Goal: Download file/media

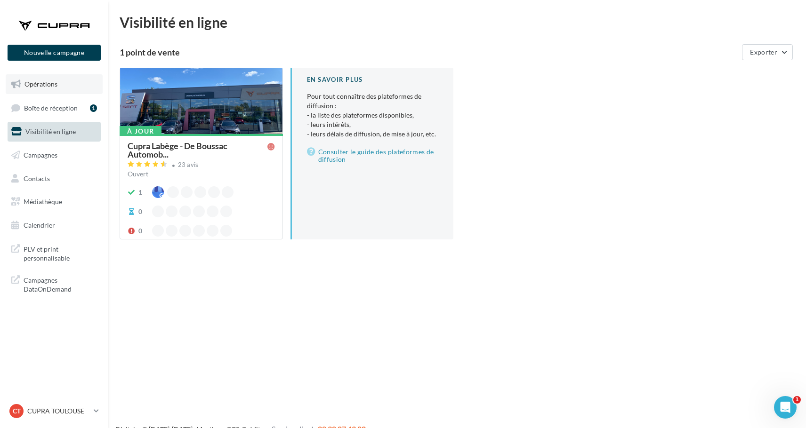
click at [67, 85] on link "Opérations" at bounding box center [54, 84] width 97 height 20
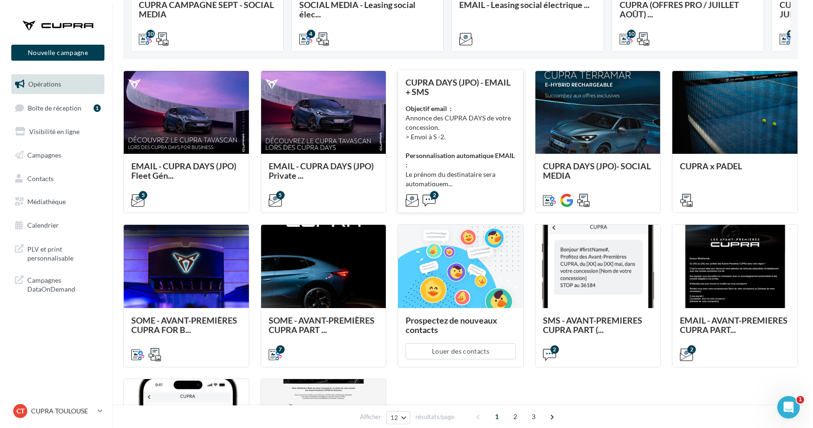
scroll to position [217, 0]
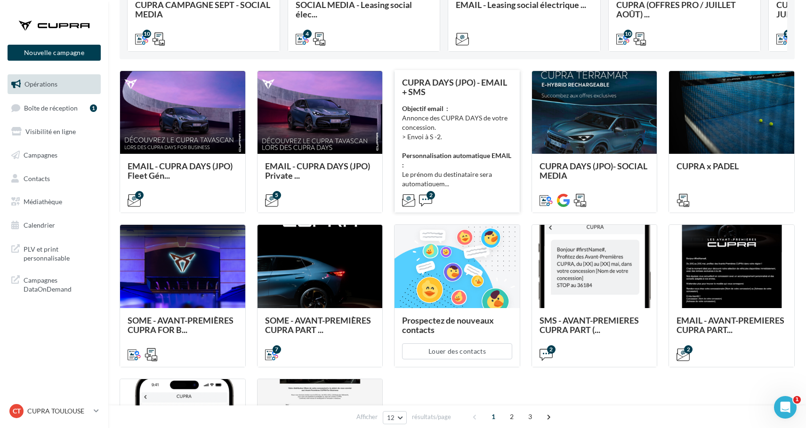
click at [482, 194] on div "2" at bounding box center [457, 199] width 110 height 11
click at [447, 167] on div "Objectif email : Annonce des CUPRA DAYS de votre concession. > Envoi à S -2. Pe…" at bounding box center [457, 146] width 110 height 85
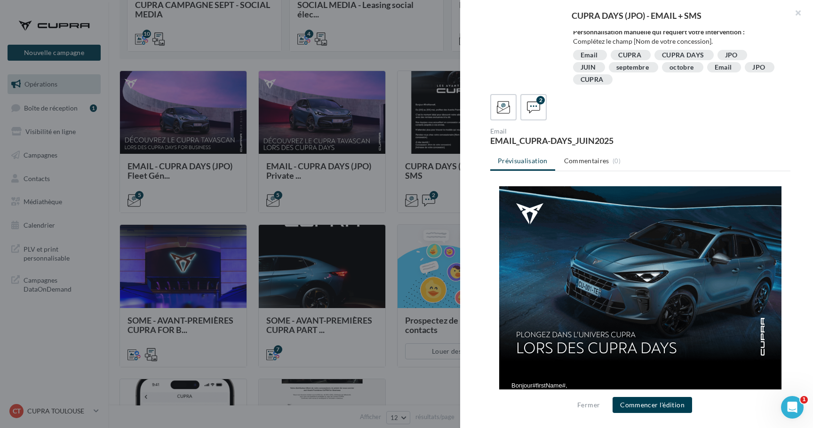
scroll to position [0, 0]
click at [535, 112] on icon at bounding box center [534, 108] width 14 height 14
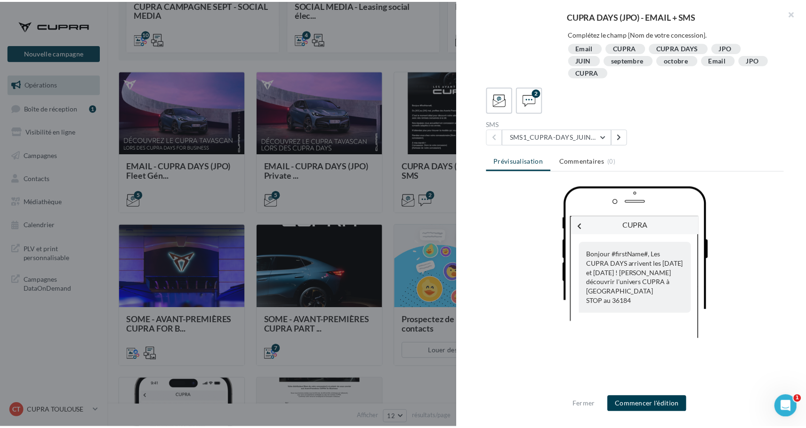
scroll to position [208, 0]
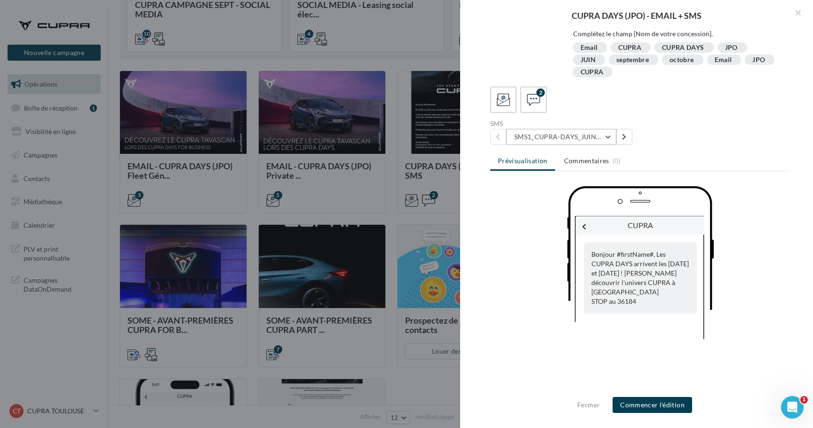
click at [567, 141] on button "SMS1_CUPRA-DAYS_JUIN2025" at bounding box center [561, 137] width 110 height 16
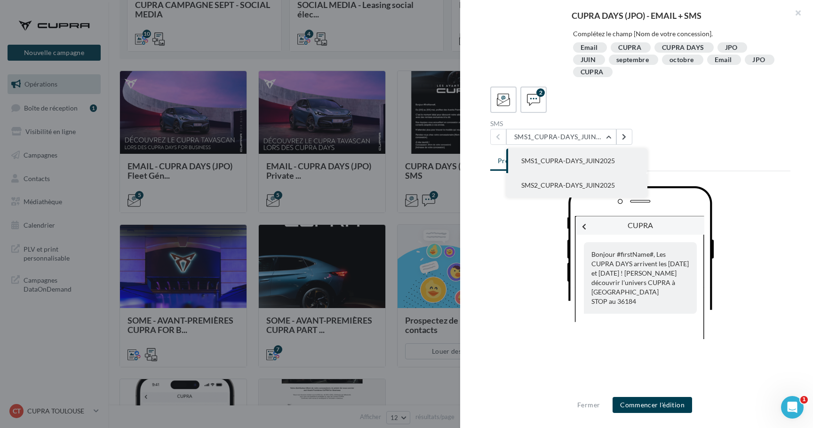
click at [566, 184] on span "SMS2_CUPRA-DAYS_JUIN2025" at bounding box center [568, 185] width 94 height 8
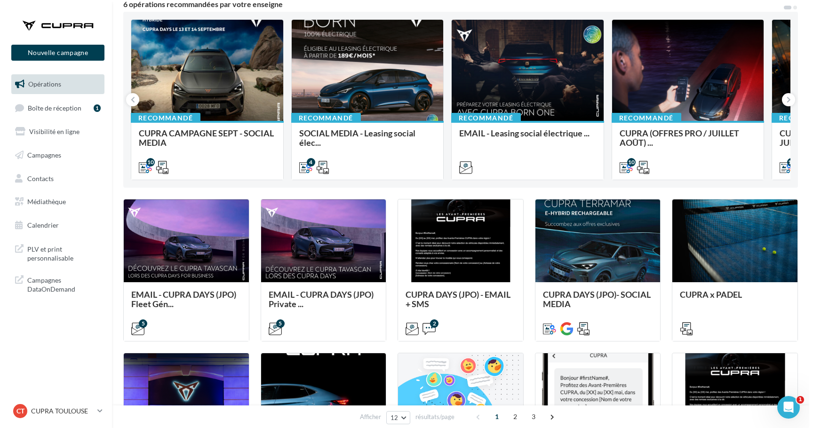
scroll to position [70, 0]
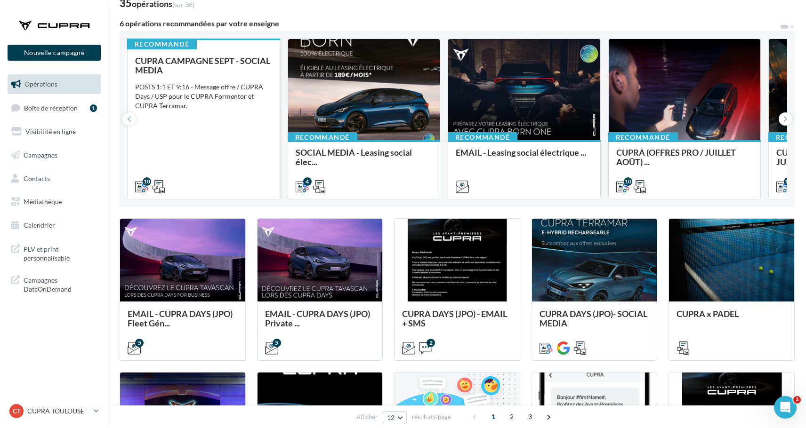
click at [217, 164] on div "CUPRA CAMPAGNE SEPT - SOCIAL MEDIA POSTS 1:1 ET 9:16 - Message offre / CUPRA Da…" at bounding box center [203, 123] width 137 height 135
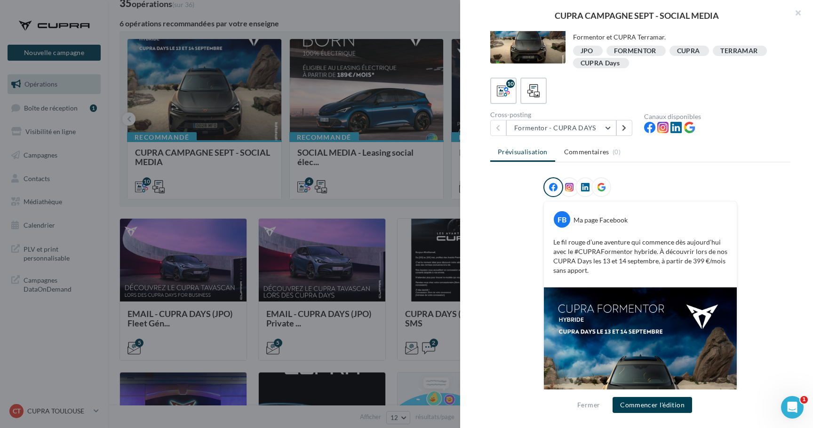
scroll to position [1, 0]
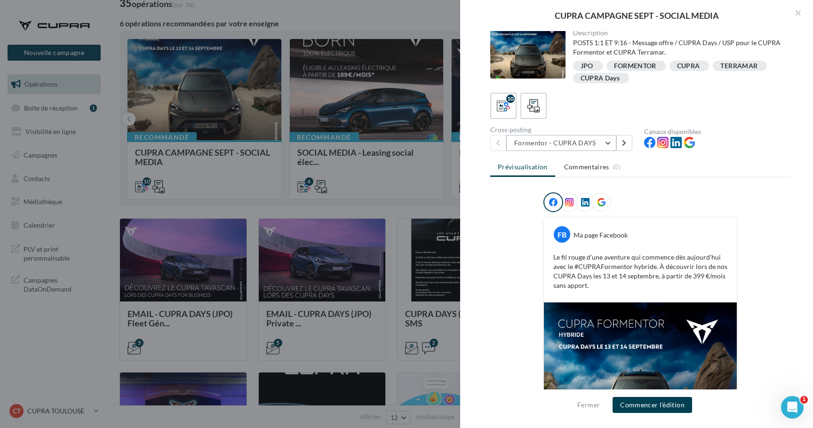
click at [567, 137] on button "Formentor - CUPRA DAYS" at bounding box center [561, 143] width 110 height 16
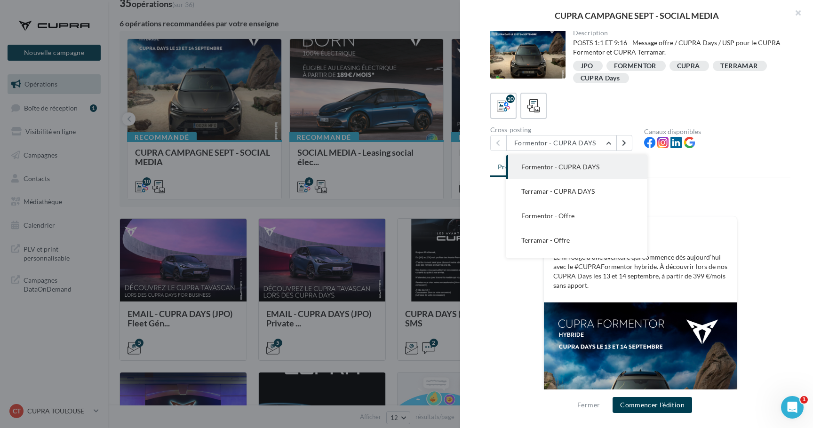
scroll to position [0, 0]
click at [736, 196] on div at bounding box center [640, 204] width 300 height 24
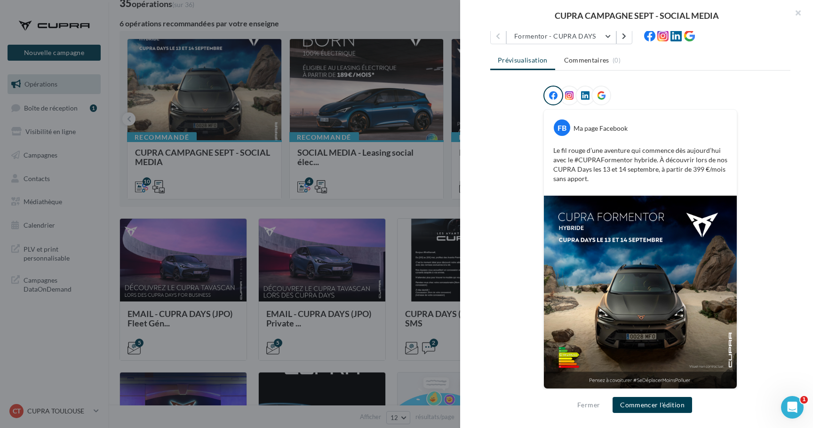
scroll to position [35, 0]
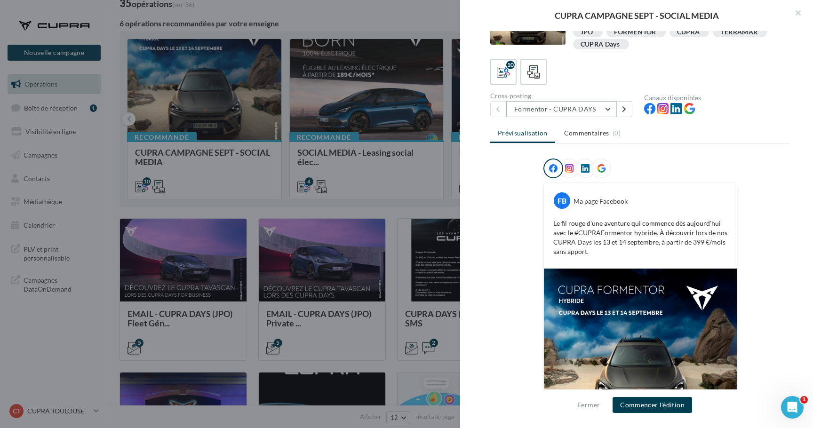
click at [576, 108] on button "Formentor - CUPRA DAYS" at bounding box center [561, 109] width 110 height 16
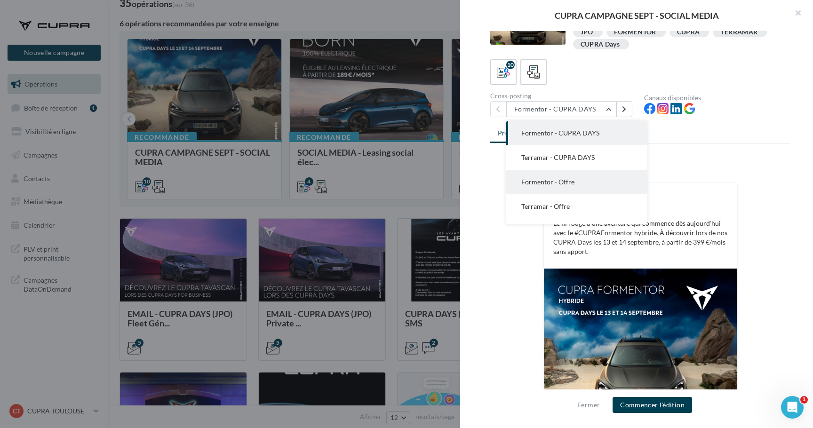
click at [574, 191] on button "Formentor - Offre" at bounding box center [576, 182] width 141 height 24
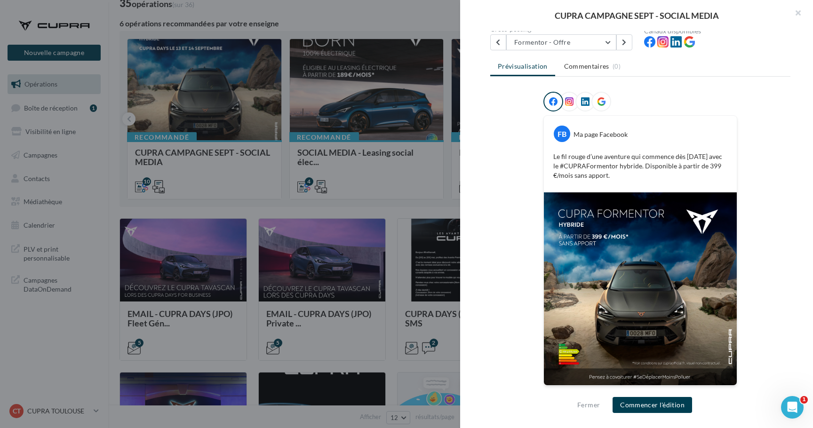
scroll to position [102, 0]
click at [562, 50] on div "Description POSTS 1:1 ET 9:16 - Message offre / CUPRA Days / USP pour le CUPRA …" at bounding box center [640, 214] width 360 height 367
click at [561, 44] on button "Formentor - Offre" at bounding box center [561, 43] width 110 height 16
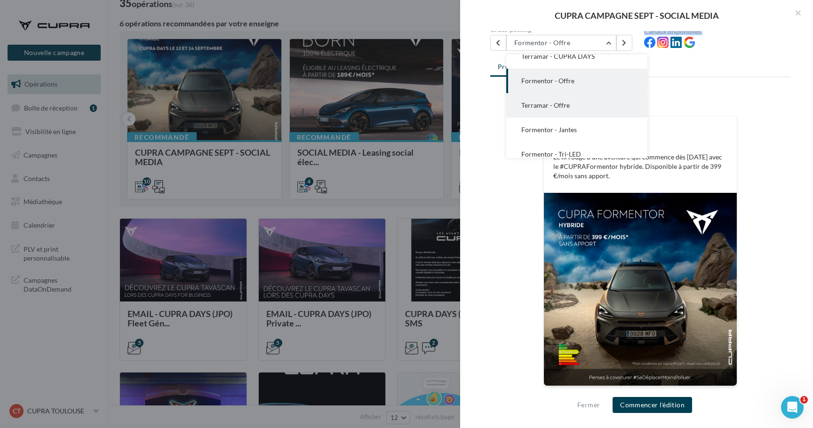
scroll to position [35, 0]
click at [557, 106] on span "Terramar - Offre" at bounding box center [545, 105] width 48 height 8
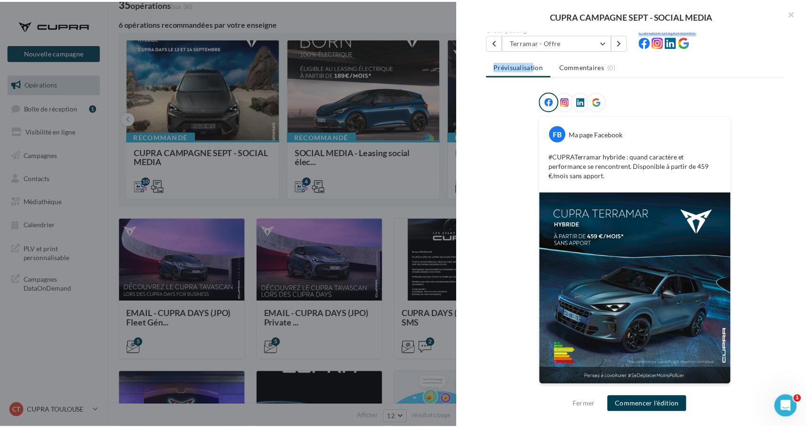
scroll to position [102, 0]
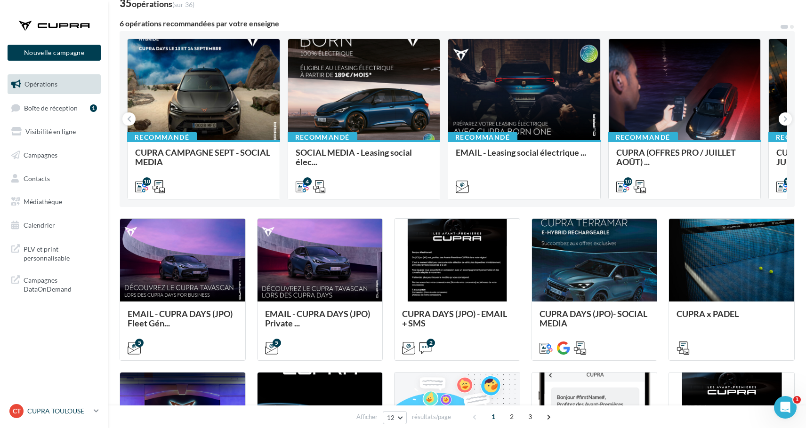
click at [92, 409] on link "CT CUPRA TOULOUSE cupra_toulouse" at bounding box center [54, 411] width 93 height 18
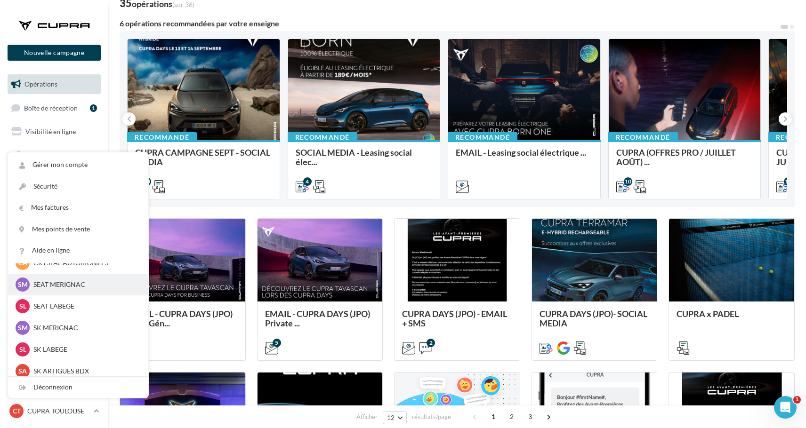
scroll to position [84, 0]
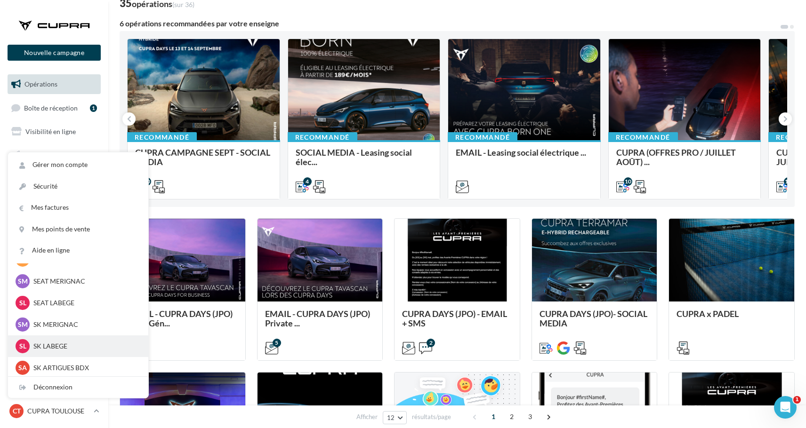
click at [59, 347] on p "SK LABEGE" at bounding box center [85, 346] width 104 height 9
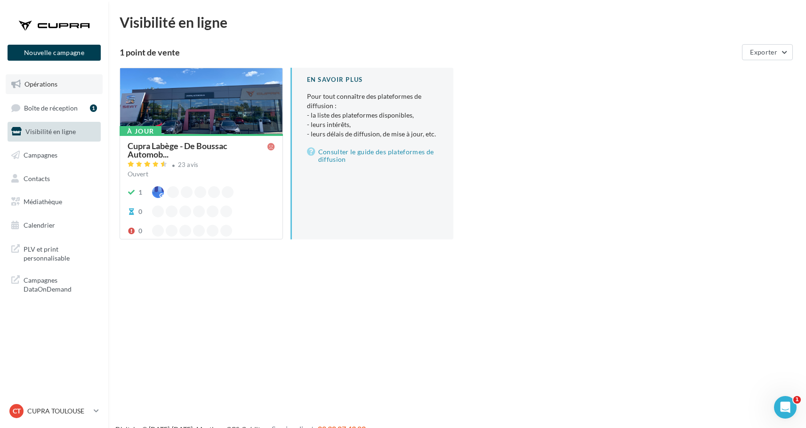
click at [61, 93] on link "Opérations" at bounding box center [54, 84] width 97 height 20
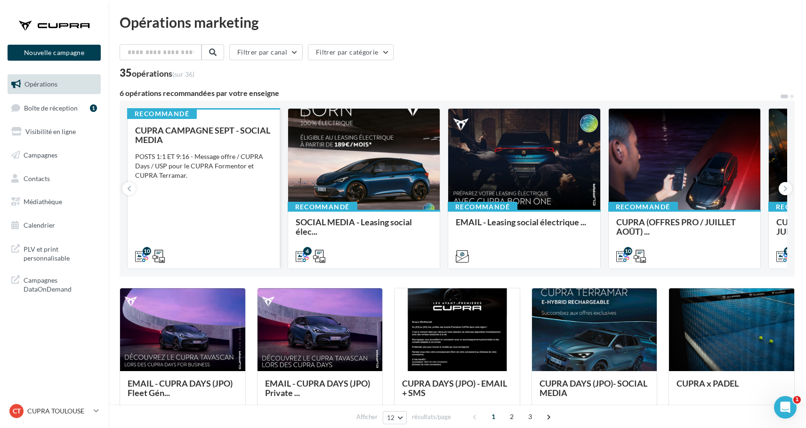
click at [222, 199] on div "CUPRA CAMPAGNE SEPT - SOCIAL MEDIA POSTS 1:1 ET 9:16 - Message offre / CUPRA Da…" at bounding box center [203, 193] width 137 height 135
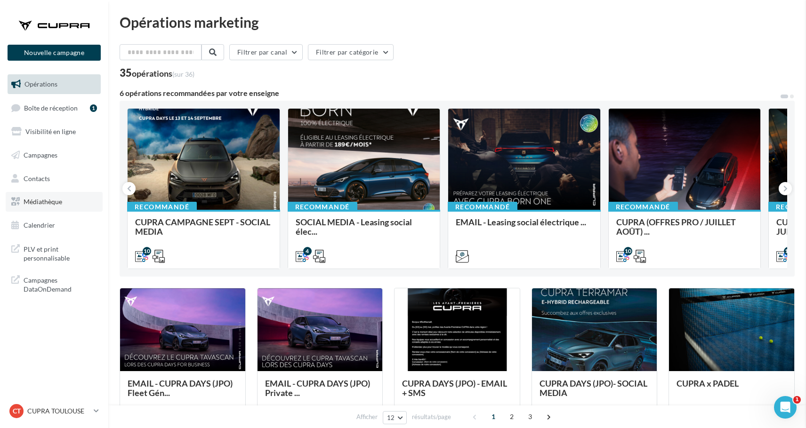
click at [49, 204] on span "Médiathèque" at bounding box center [43, 202] width 39 height 8
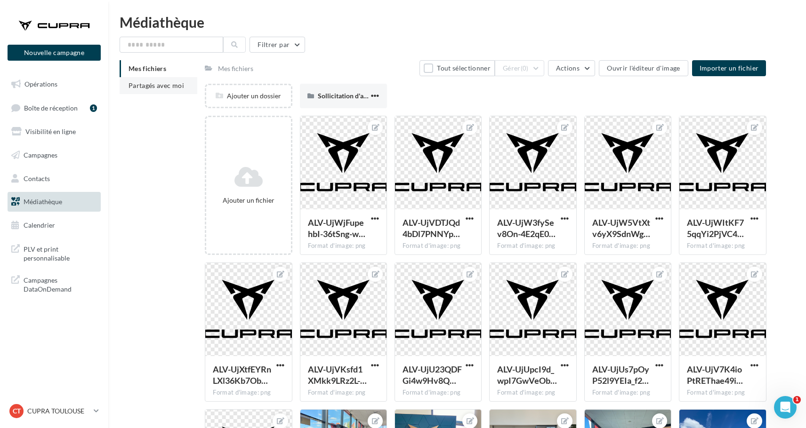
click at [177, 92] on li "Partagés avec moi" at bounding box center [159, 85] width 78 height 17
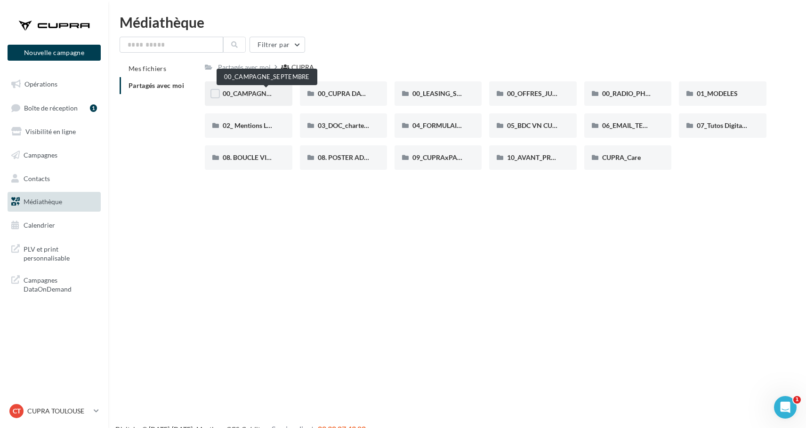
click at [241, 97] on span "00_CAMPAGNE_SEPTEMBRE" at bounding box center [267, 93] width 88 height 8
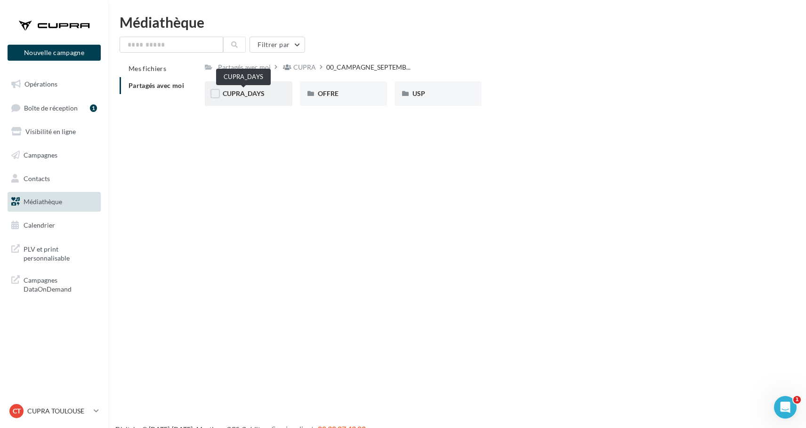
click at [257, 96] on span "CUPRA_DAYS" at bounding box center [244, 93] width 42 height 8
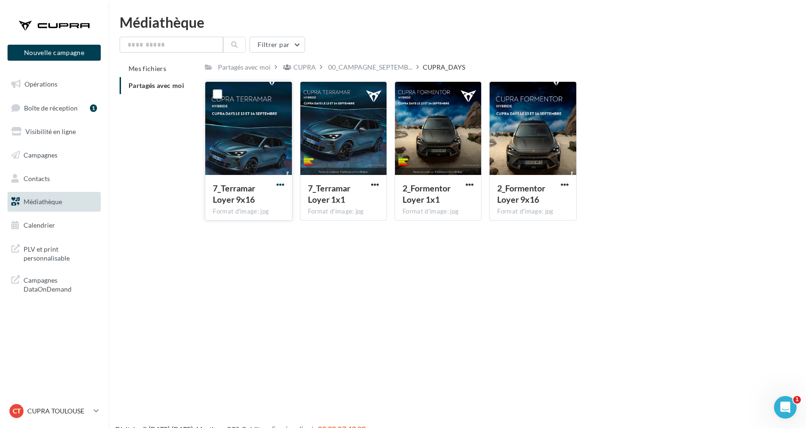
click at [281, 185] on span "button" at bounding box center [280, 185] width 8 height 8
click at [278, 205] on button "Télécharger" at bounding box center [239, 203] width 94 height 24
click at [376, 184] on span "button" at bounding box center [375, 185] width 8 height 8
click at [356, 204] on button "Télécharger" at bounding box center [334, 203] width 94 height 24
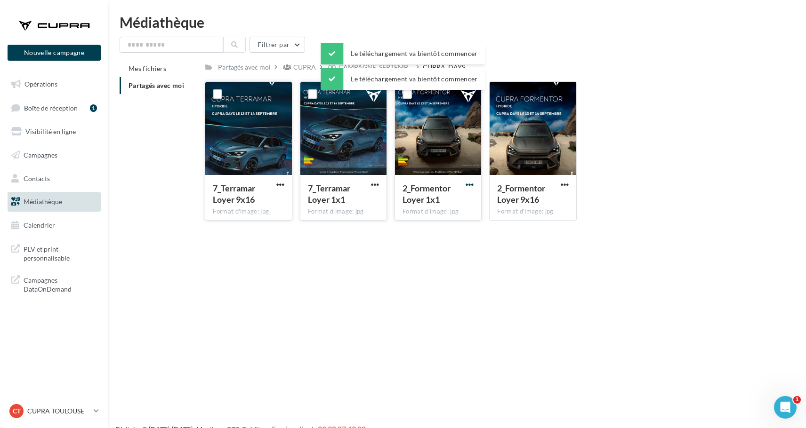
click at [467, 185] on span "button" at bounding box center [469, 185] width 8 height 8
click at [453, 202] on button "Télécharger" at bounding box center [428, 203] width 94 height 24
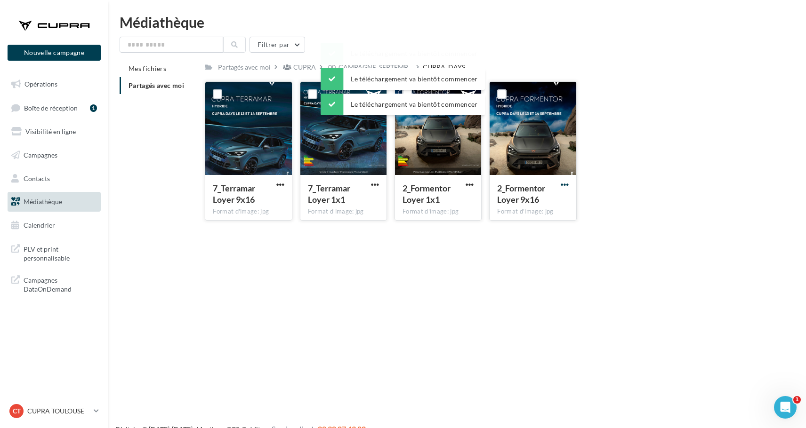
click at [566, 184] on span "button" at bounding box center [564, 185] width 8 height 8
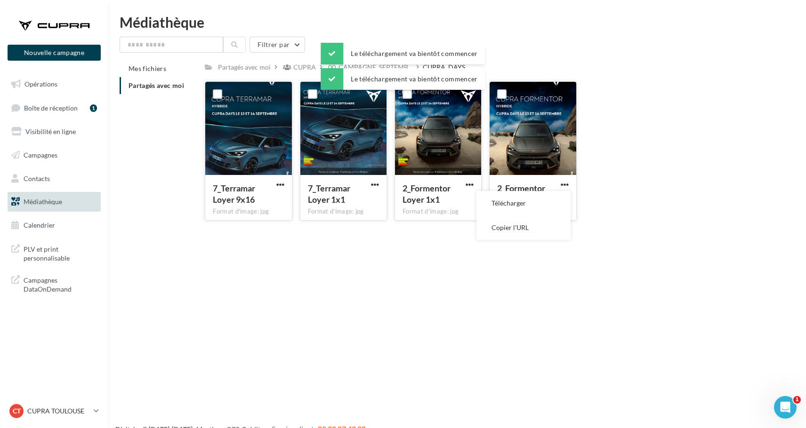
click at [517, 202] on button "Télécharger" at bounding box center [523, 203] width 94 height 24
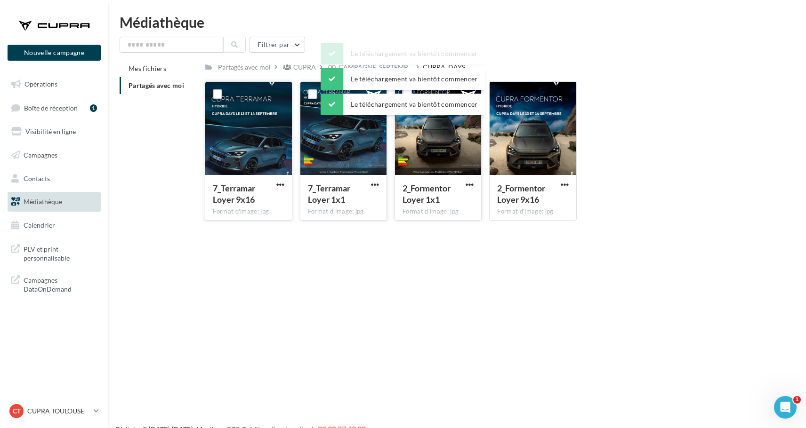
click at [284, 277] on div "Nouvelle campagne Nouvelle campagne Opérations Boîte de réception 1 Visibilité …" at bounding box center [403, 229] width 806 height 428
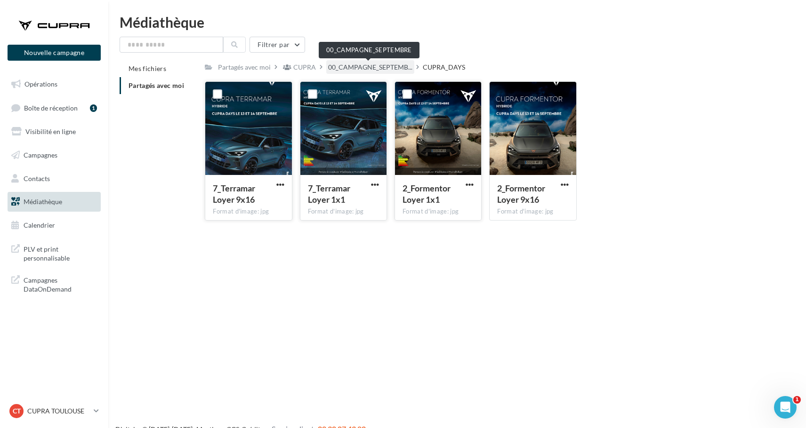
click at [369, 68] on span "00_CAMPAGNE_SEPTEMB..." at bounding box center [370, 67] width 84 height 9
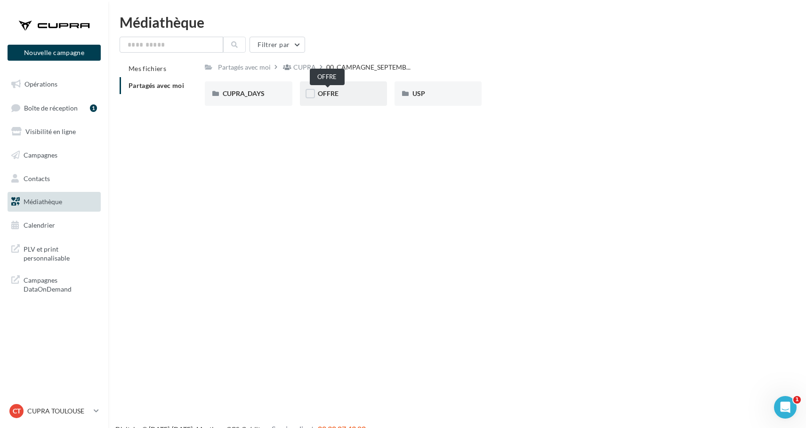
click at [327, 93] on span "OFFRE" at bounding box center [328, 93] width 21 height 8
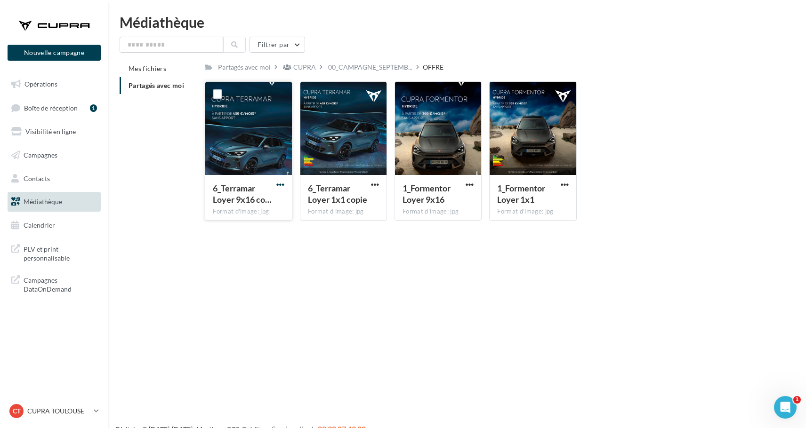
click at [280, 182] on span "button" at bounding box center [280, 185] width 8 height 8
click at [263, 200] on button "Télécharger" at bounding box center [239, 203] width 94 height 24
click at [372, 186] on span "button" at bounding box center [375, 185] width 8 height 8
click at [349, 205] on button "Télécharger" at bounding box center [334, 203] width 94 height 24
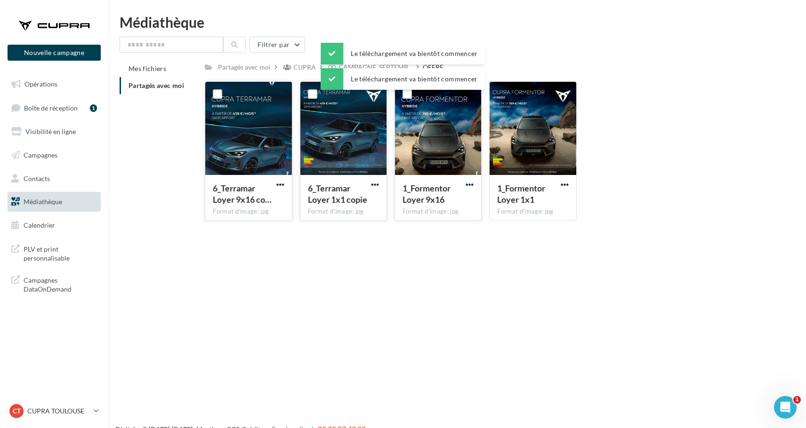
click at [470, 185] on span "button" at bounding box center [469, 185] width 8 height 8
click at [433, 202] on button "Télécharger" at bounding box center [428, 203] width 94 height 24
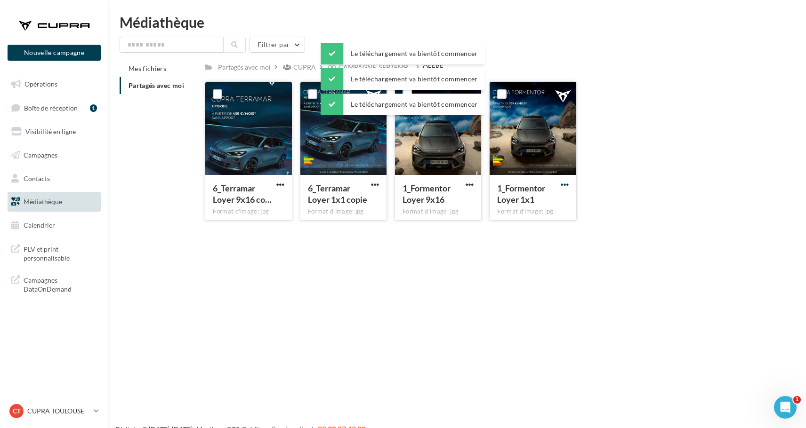
click at [565, 185] on span "button" at bounding box center [564, 185] width 8 height 8
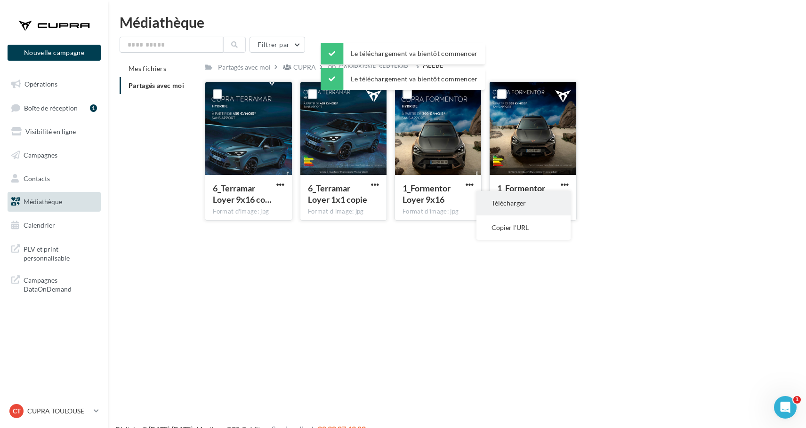
click at [521, 203] on button "Télécharger" at bounding box center [523, 203] width 94 height 24
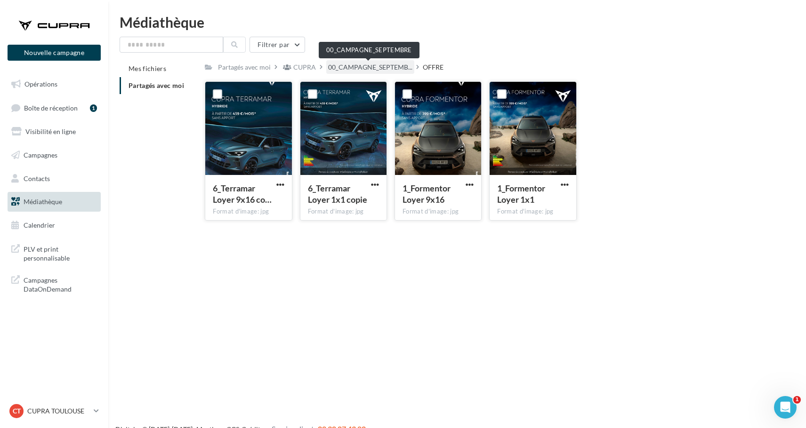
click at [349, 71] on span "00_CAMPAGNE_SEPTEMB..." at bounding box center [370, 67] width 84 height 9
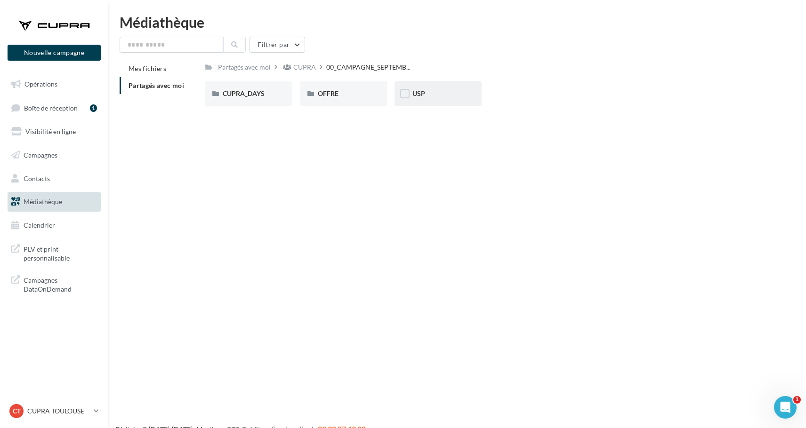
click at [438, 95] on div "USP" at bounding box center [437, 93] width 51 height 9
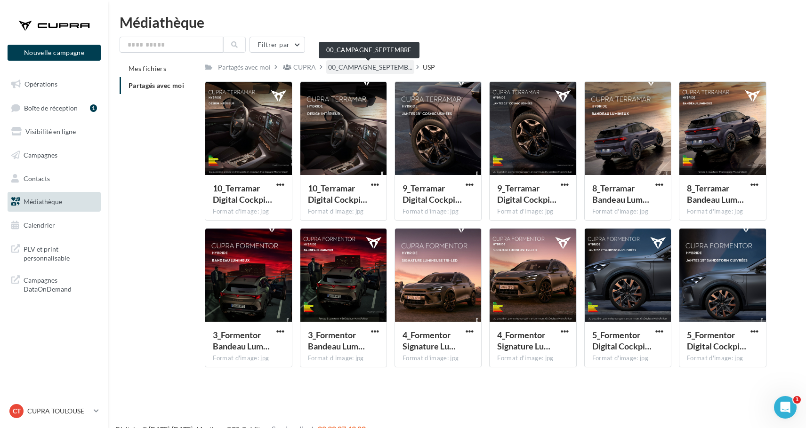
click at [362, 64] on span "00_CAMPAGNE_SEPTEMB..." at bounding box center [370, 67] width 84 height 9
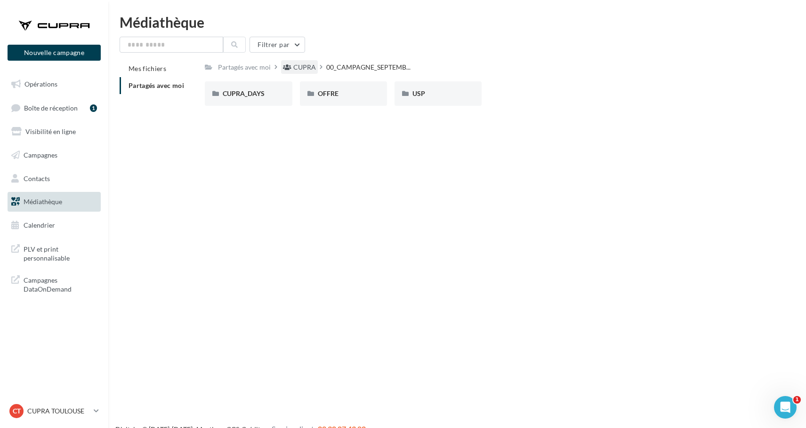
click at [311, 67] on div "CUPRA" at bounding box center [304, 67] width 23 height 9
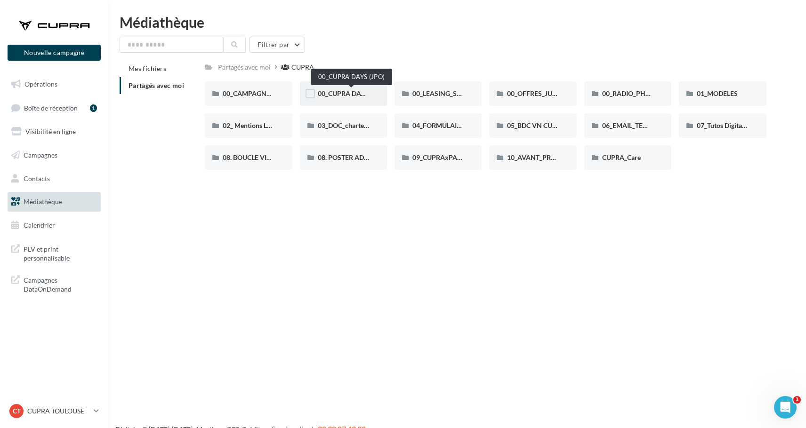
click at [334, 95] on span "00_CUPRA DAYS (JPO)" at bounding box center [352, 93] width 68 height 8
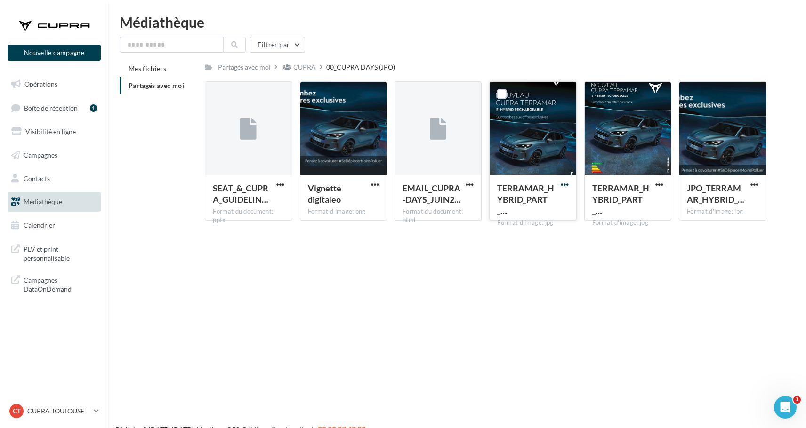
click at [563, 186] on span "button" at bounding box center [564, 185] width 8 height 8
click at [550, 207] on button "Télécharger" at bounding box center [523, 203] width 94 height 24
click at [659, 186] on span "button" at bounding box center [659, 185] width 8 height 8
click at [629, 208] on button "Télécharger" at bounding box center [618, 203] width 94 height 24
click at [756, 181] on span "button" at bounding box center [754, 185] width 8 height 8
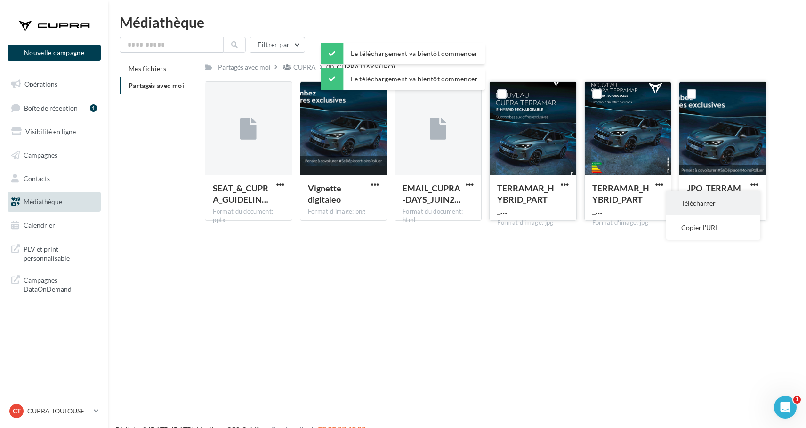
click at [704, 201] on button "Télécharger" at bounding box center [713, 203] width 94 height 24
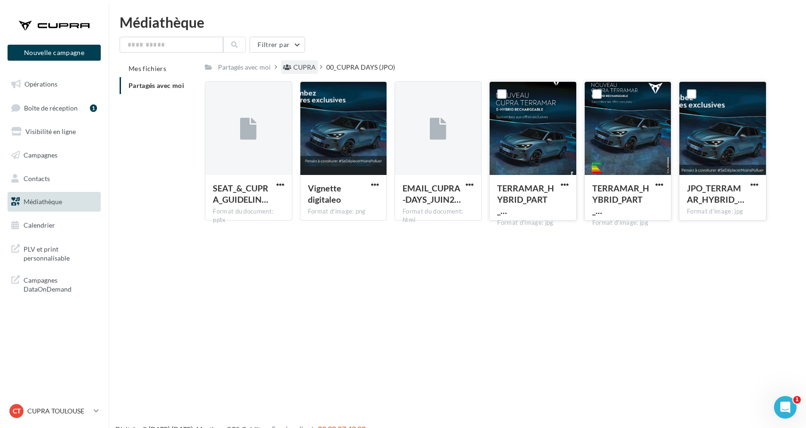
click at [307, 70] on div "CUPRA" at bounding box center [304, 67] width 23 height 9
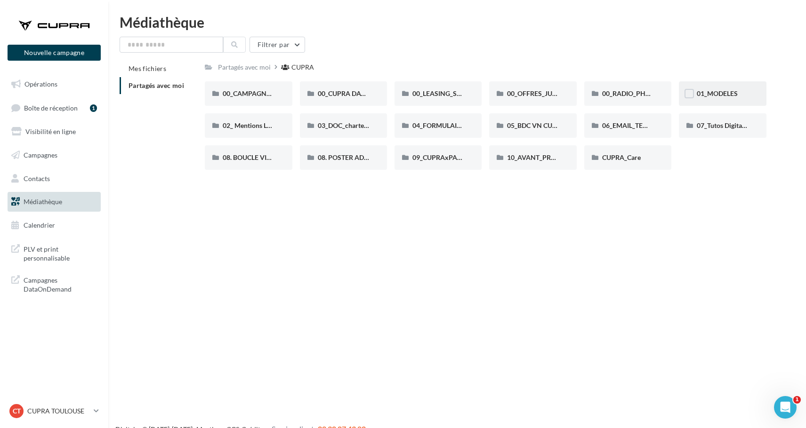
click at [723, 93] on span "01_MODELES" at bounding box center [716, 93] width 41 height 8
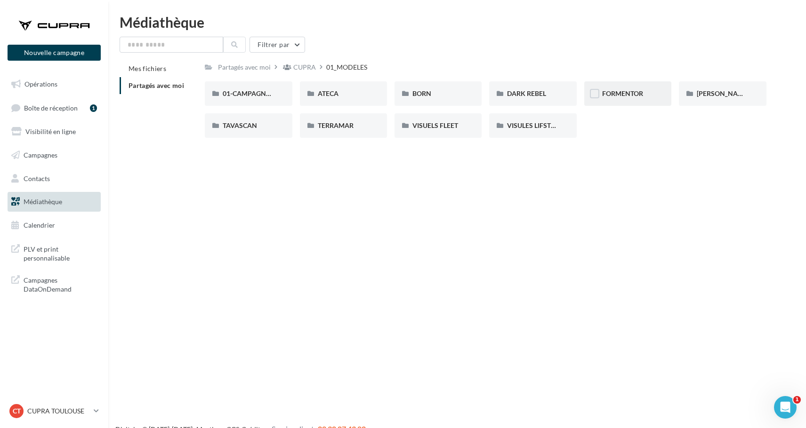
click at [620, 100] on div "FORMENTOR" at bounding box center [627, 93] width 87 height 24
click at [274, 98] on div "01-IMAGES" at bounding box center [248, 93] width 87 height 24
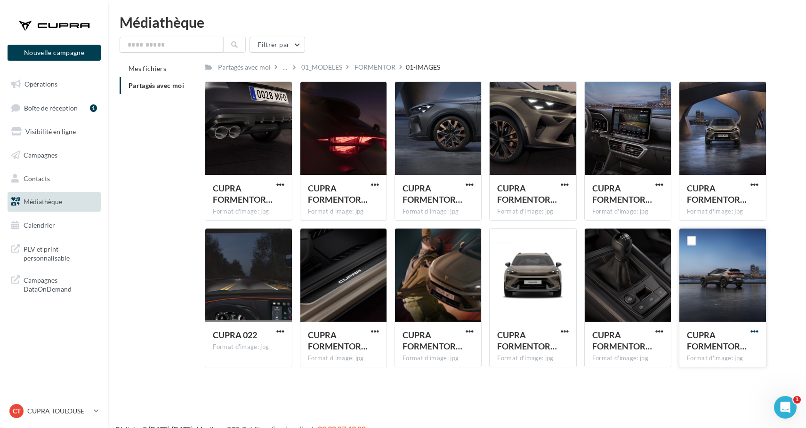
click at [751, 330] on span "button" at bounding box center [754, 331] width 8 height 8
click at [707, 355] on button "Télécharger" at bounding box center [713, 350] width 94 height 24
click at [518, 48] on div "Filtrer par" at bounding box center [457, 45] width 675 height 16
click at [97, 412] on icon at bounding box center [96, 411] width 5 height 8
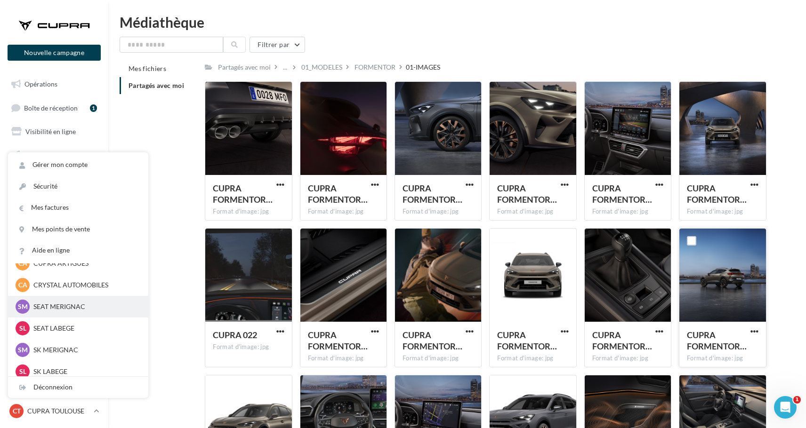
scroll to position [67, 0]
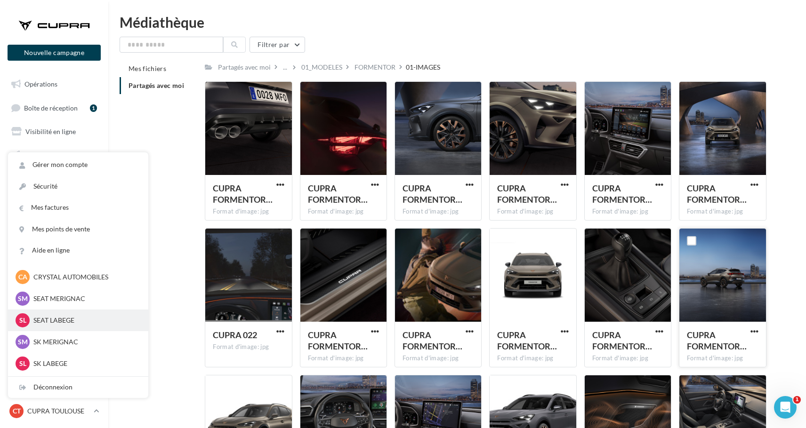
click at [84, 317] on p "SEAT LABEGE" at bounding box center [85, 320] width 104 height 9
